Goal: Transaction & Acquisition: Purchase product/service

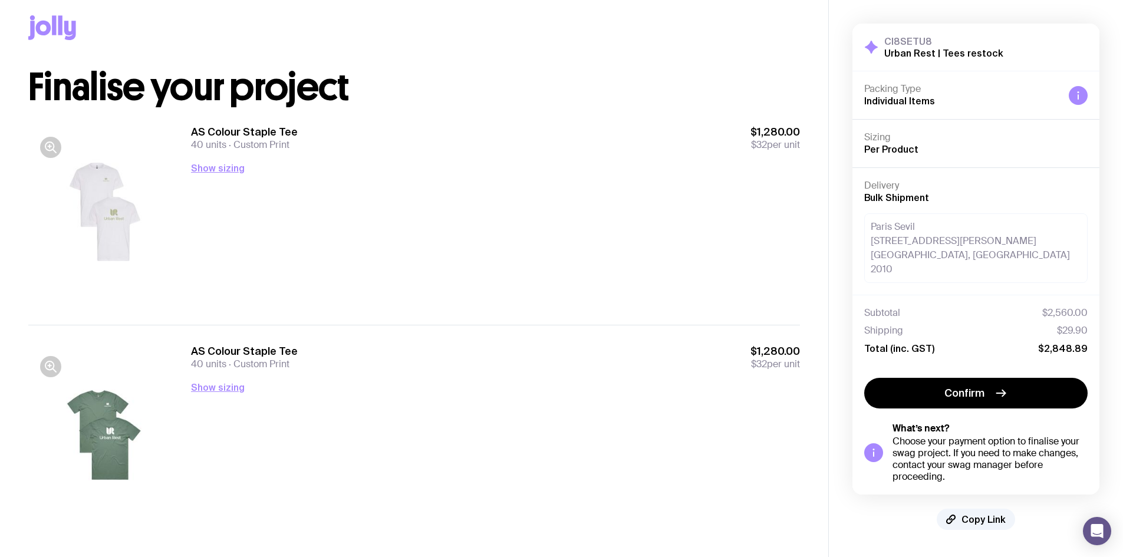
scroll to position [24, 0]
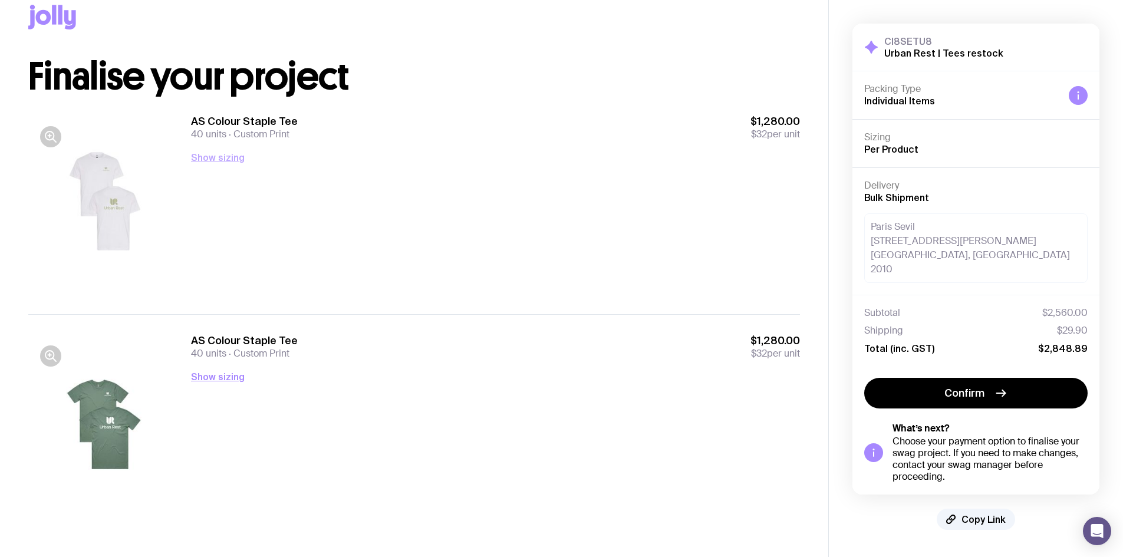
click at [219, 162] on button "Show sizing" at bounding box center [218, 157] width 54 height 14
click at [235, 376] on button "Show sizing" at bounding box center [218, 377] width 54 height 14
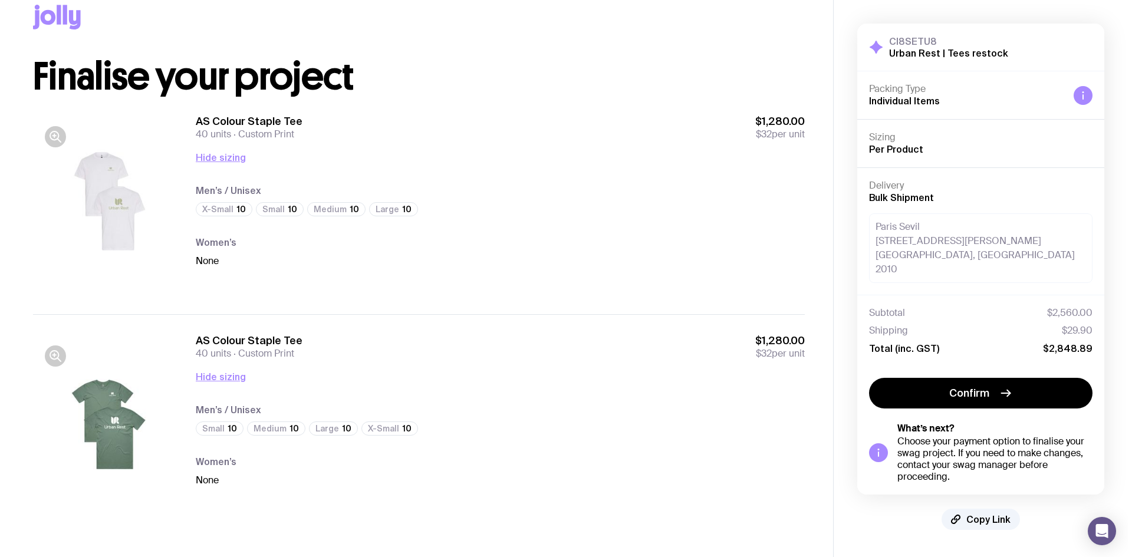
scroll to position [0, 0]
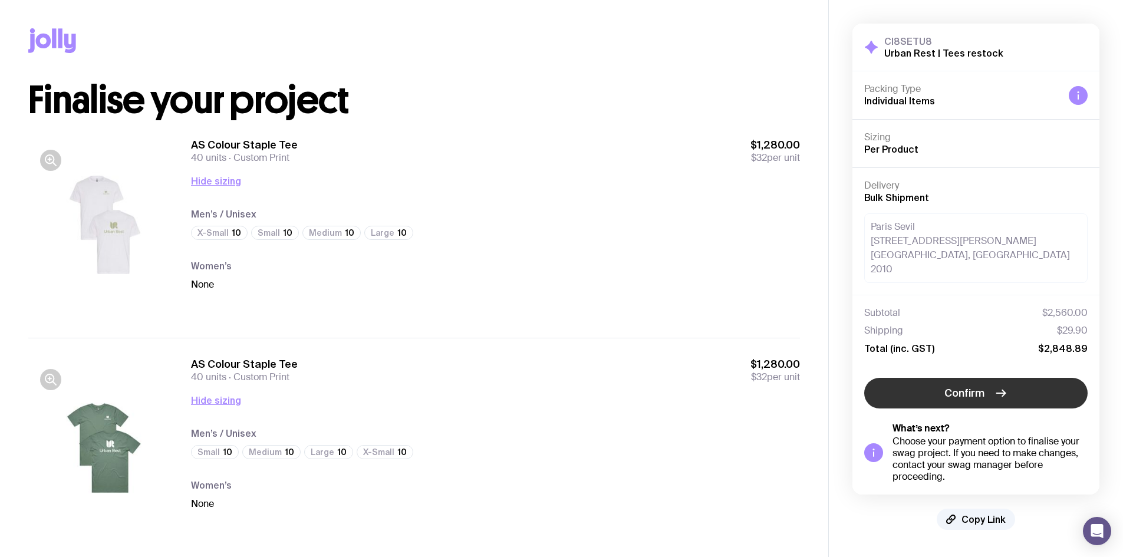
click at [995, 378] on button "Confirm" at bounding box center [975, 393] width 223 height 31
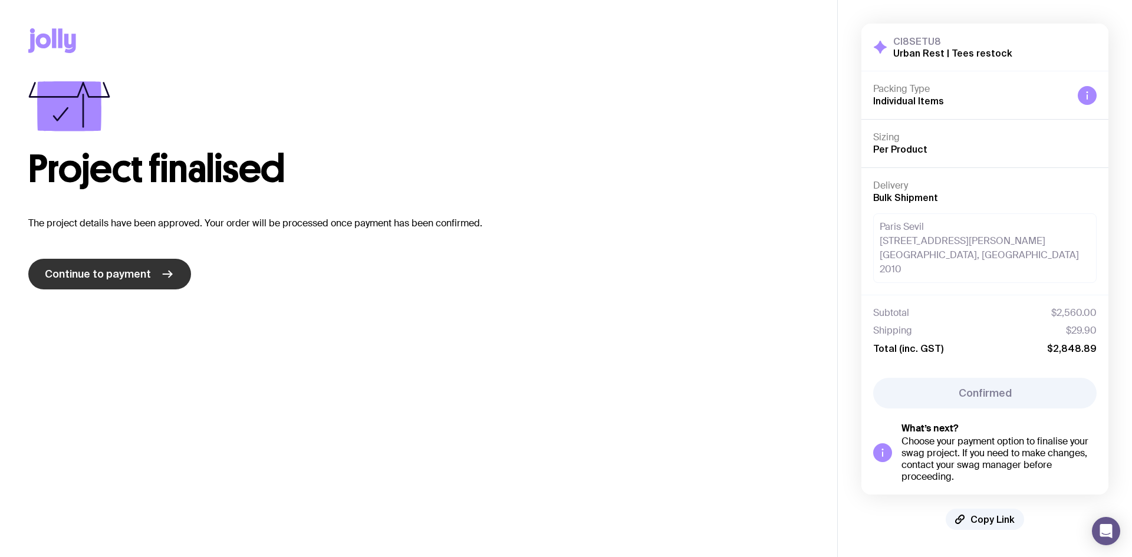
click at [104, 282] on link "Continue to payment" at bounding box center [109, 274] width 163 height 31
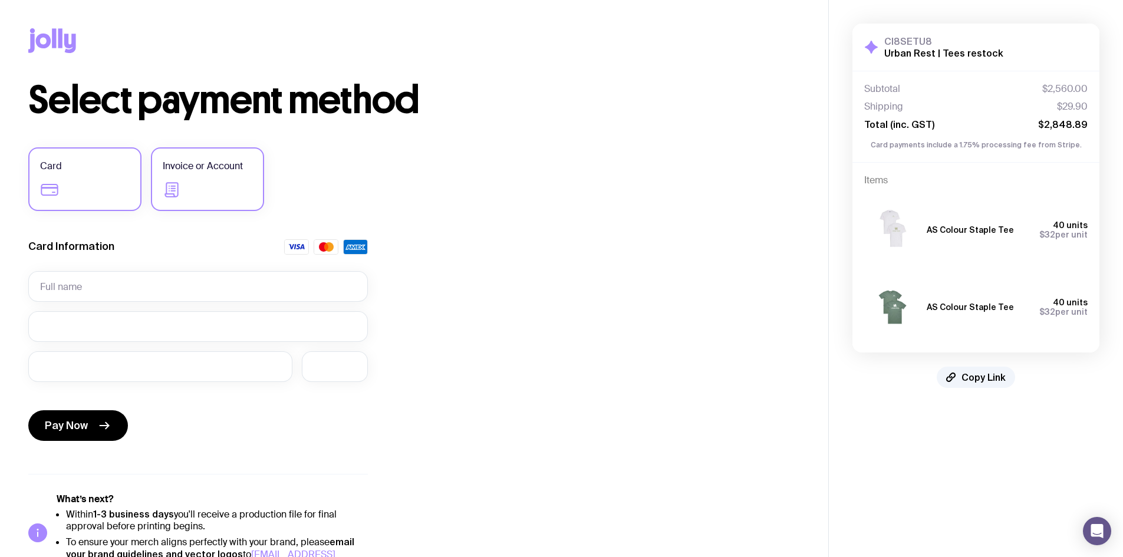
click at [228, 166] on span "Invoice or Account" at bounding box center [203, 166] width 80 height 14
click at [0, 0] on input "Invoice or Account" at bounding box center [0, 0] width 0 height 0
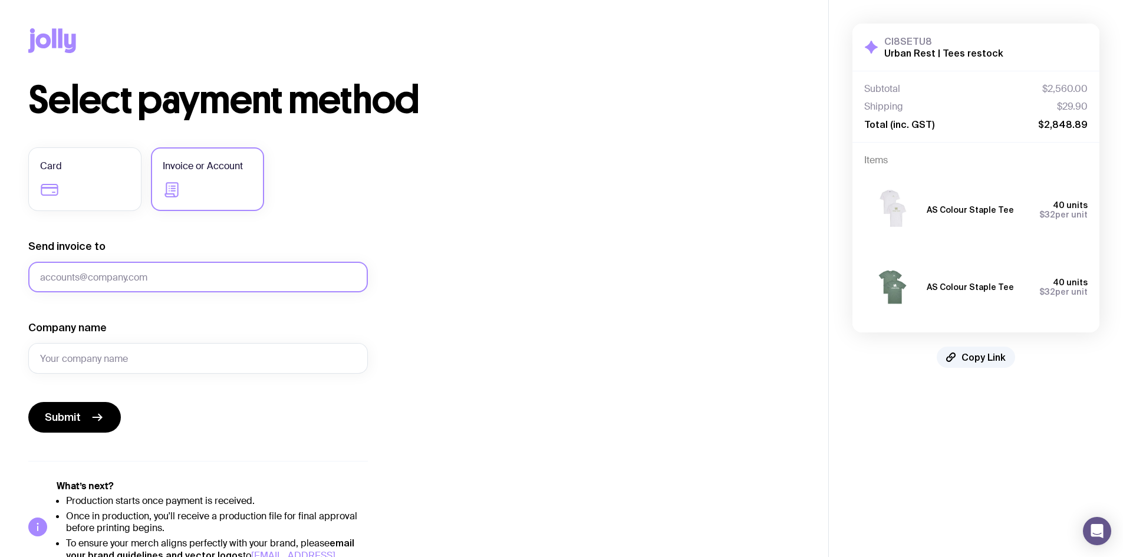
click at [60, 278] on input "Send invoice to" at bounding box center [198, 277] width 340 height 31
type input "[EMAIL_ADDRESS][DOMAIN_NAME]"
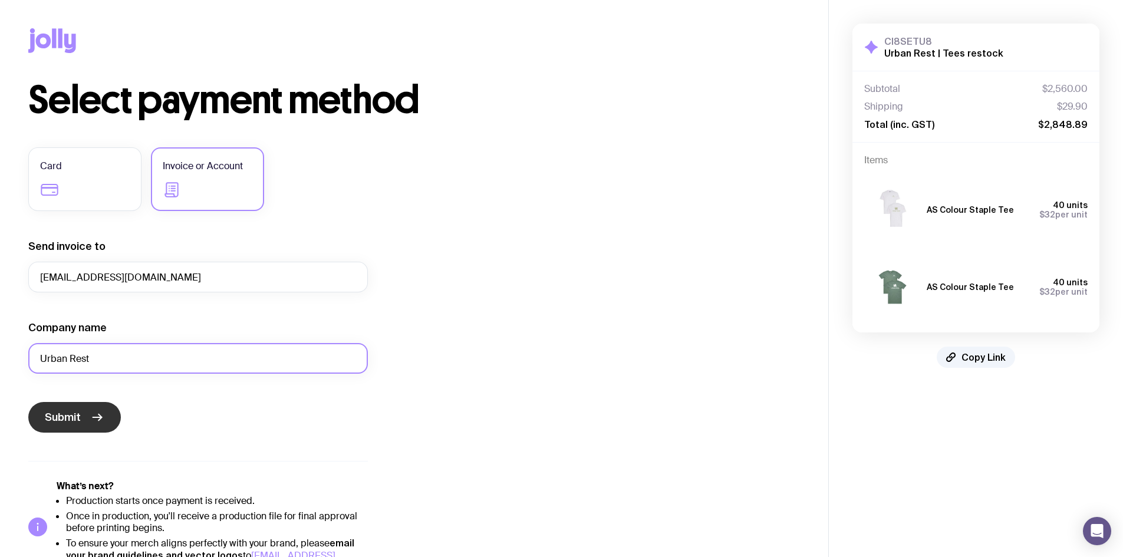
type input "Urban Rest"
click at [93, 418] on icon "submit" at bounding box center [97, 417] width 14 height 14
